Goal: Task Accomplishment & Management: Complete application form

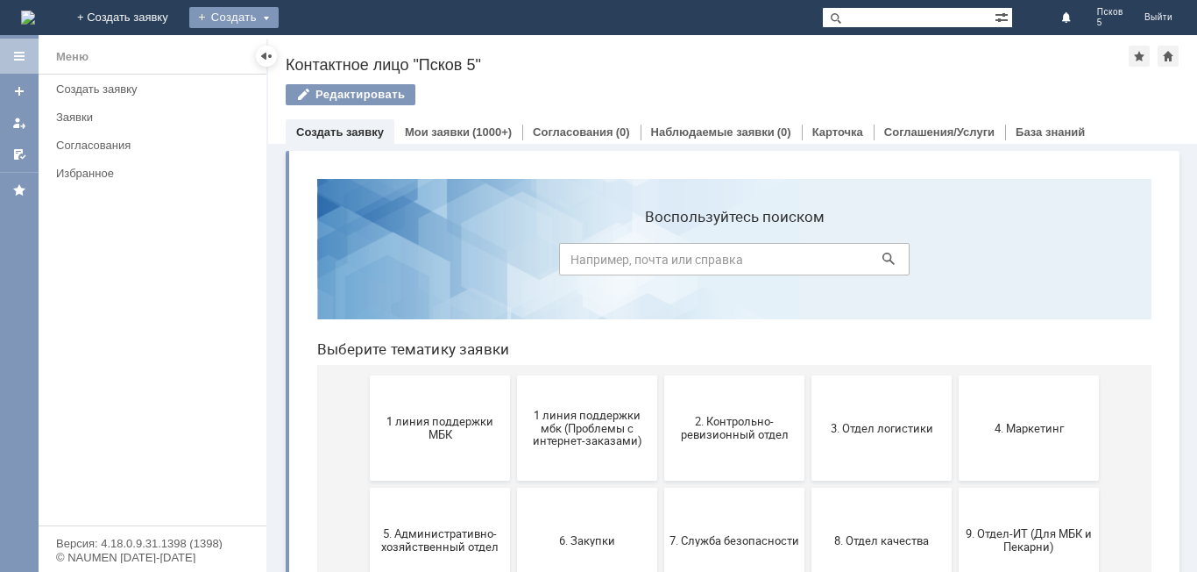
click at [279, 19] on div "Создать" at bounding box center [233, 17] width 89 height 21
click at [326, 54] on link "Заявка" at bounding box center [259, 52] width 133 height 21
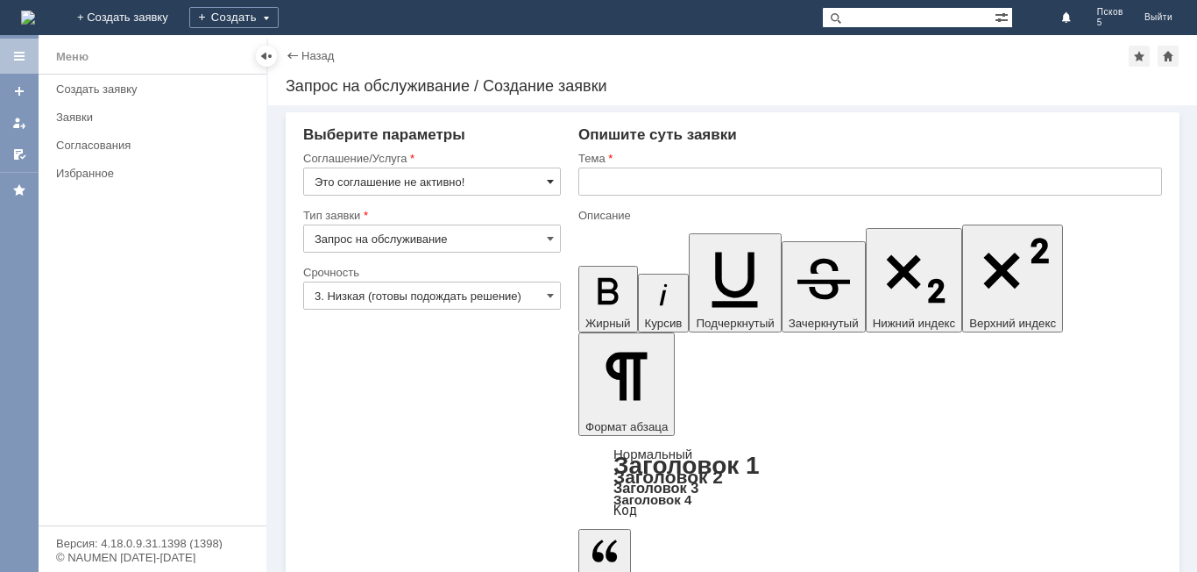
click at [552, 175] on span at bounding box center [550, 181] width 7 height 14
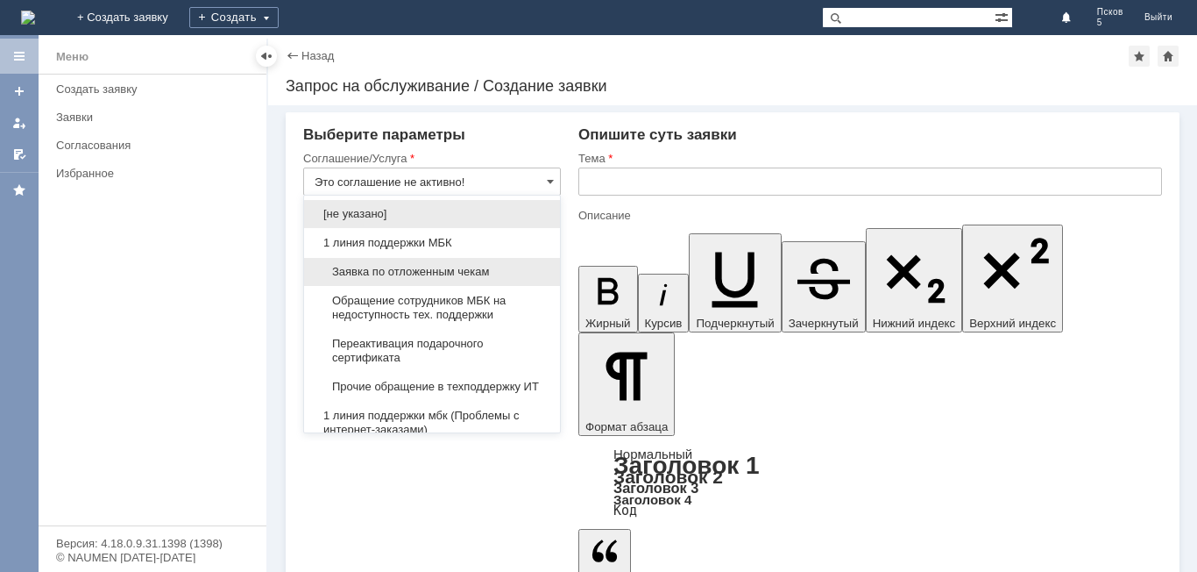
click at [424, 266] on span "Заявка по отложенным чекам" at bounding box center [432, 272] width 235 height 14
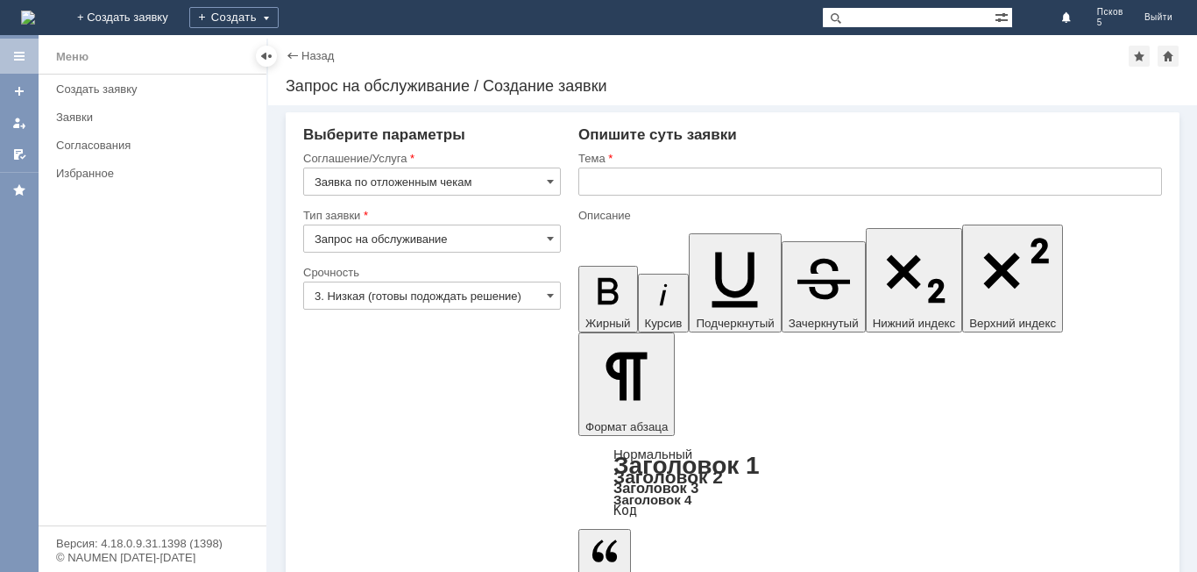
type input "Заявка по отложенным чекам"
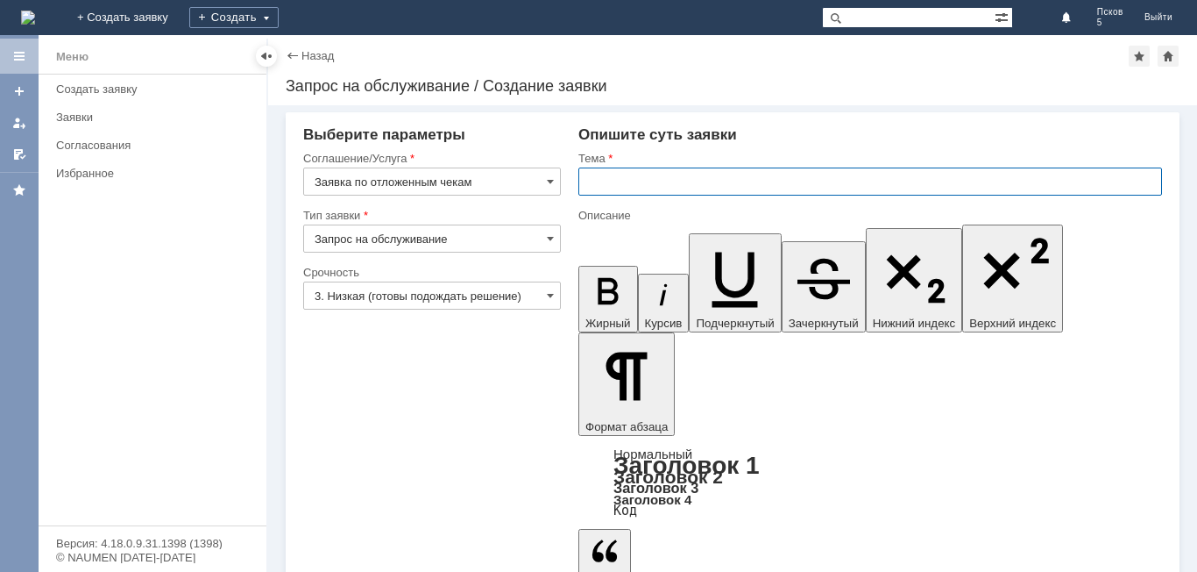
click at [613, 177] on input "text" at bounding box center [871, 181] width 584 height 28
type input "Удалить чек"
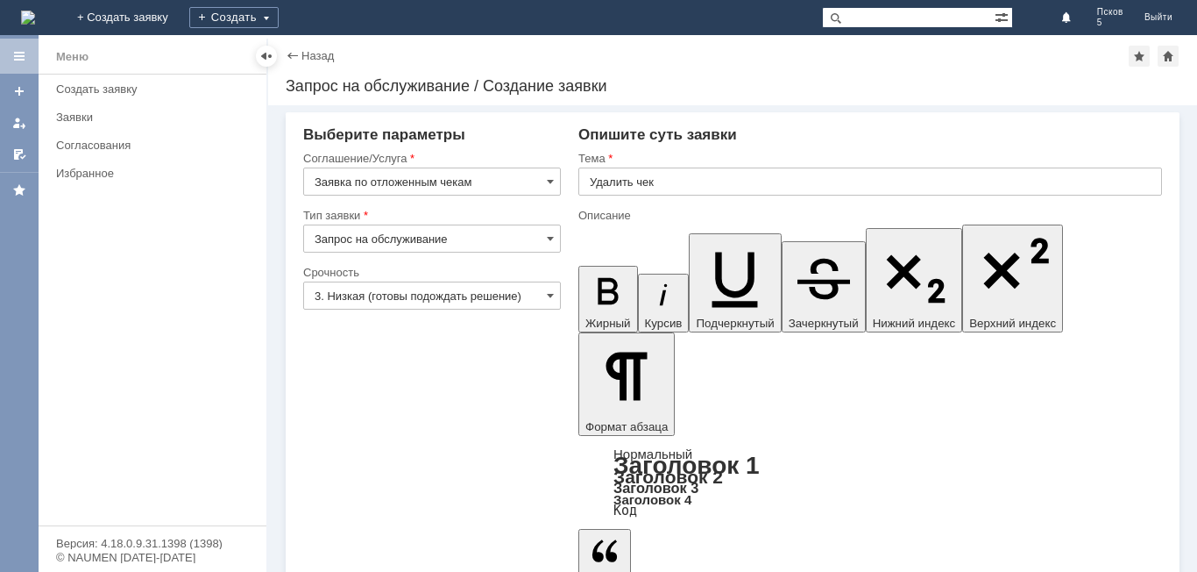
drag, startPoint x: 648, startPoint y: 4301, endPoint x: 1227, endPoint y: 4576, distance: 641.4
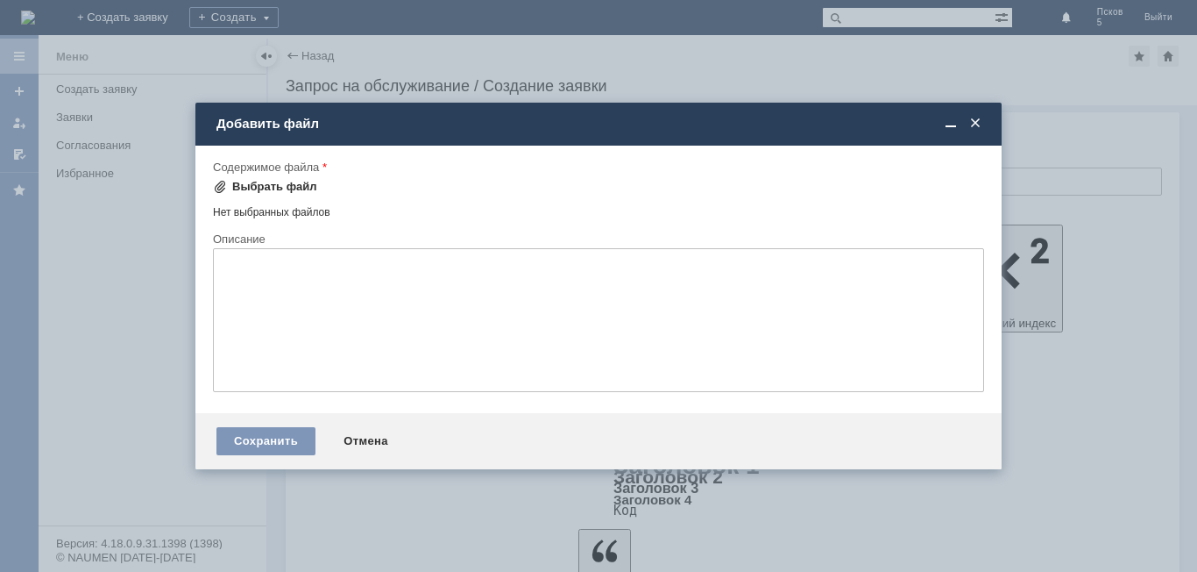
click at [287, 183] on div "Выбрать файл" at bounding box center [274, 187] width 85 height 14
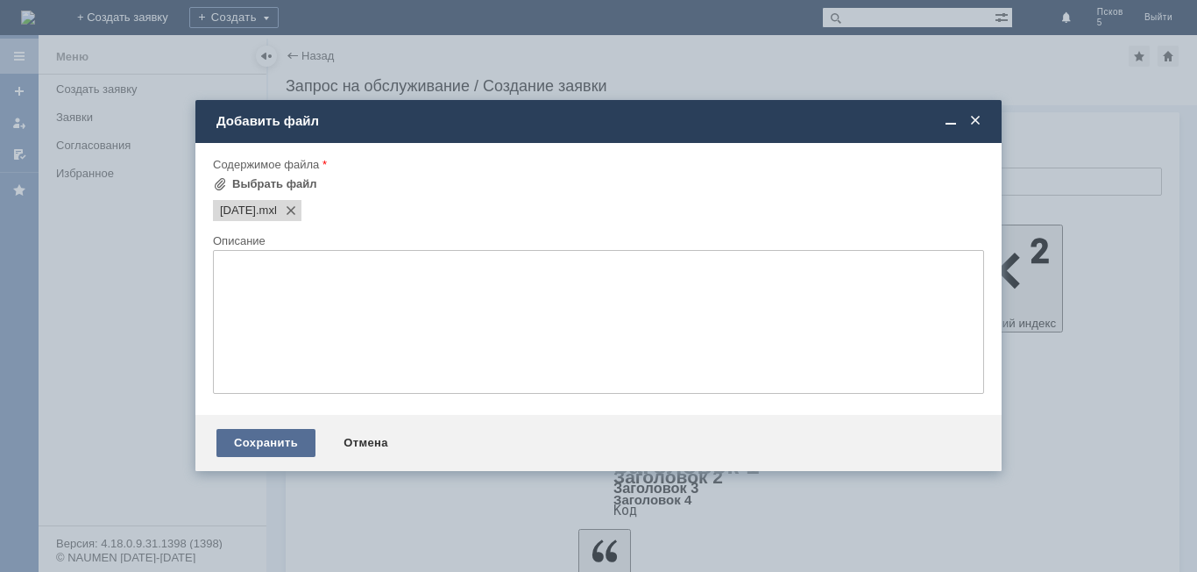
click at [283, 440] on div "Сохранить" at bounding box center [266, 443] width 99 height 28
